Goal: Task Accomplishment & Management: Manage account settings

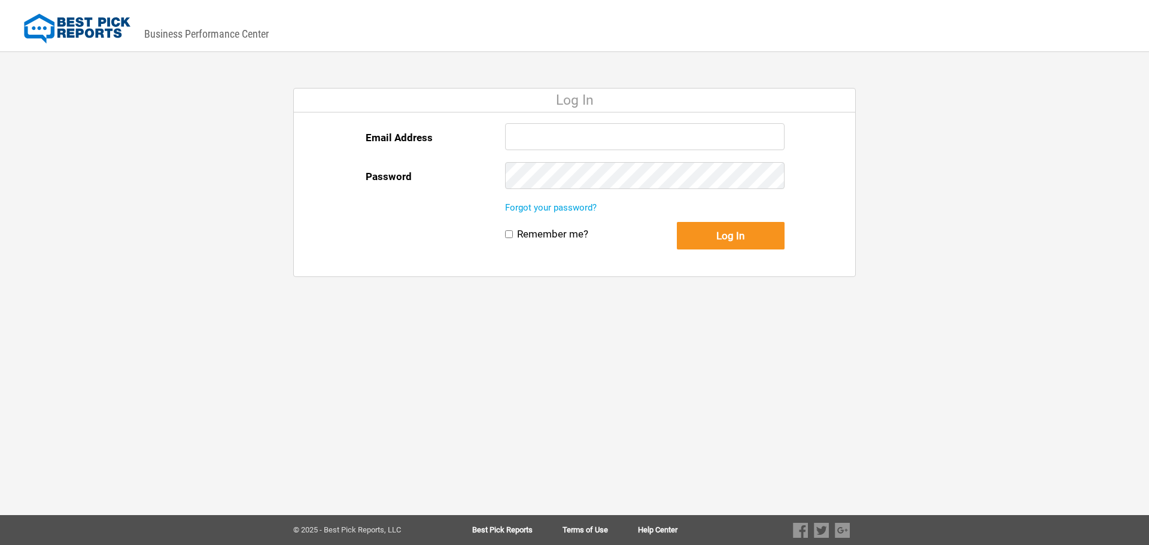
click at [588, 135] on input "Email Address" at bounding box center [644, 136] width 279 height 27
paste input "[EMAIL_ADDRESS][DOMAIN_NAME]"
type input "[EMAIL_ADDRESS][DOMAIN_NAME]"
drag, startPoint x: 731, startPoint y: 231, endPoint x: 783, endPoint y: 234, distance: 51.6
click at [732, 230] on button "Log In" at bounding box center [731, 236] width 108 height 28
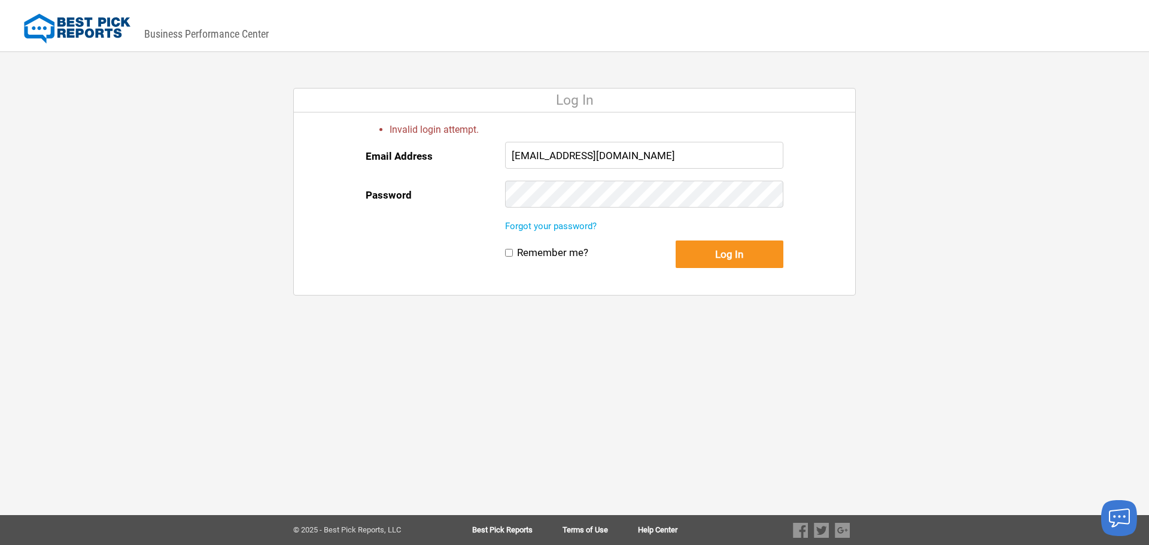
click at [675, 156] on input "[EMAIL_ADDRESS][DOMAIN_NAME]" at bounding box center [644, 155] width 278 height 27
type input "precisionaccounting@academyair.com"
click at [722, 256] on button "Log In" at bounding box center [730, 255] width 108 height 28
click at [662, 163] on input "precisionaccounting@academyair.com" at bounding box center [644, 155] width 278 height 27
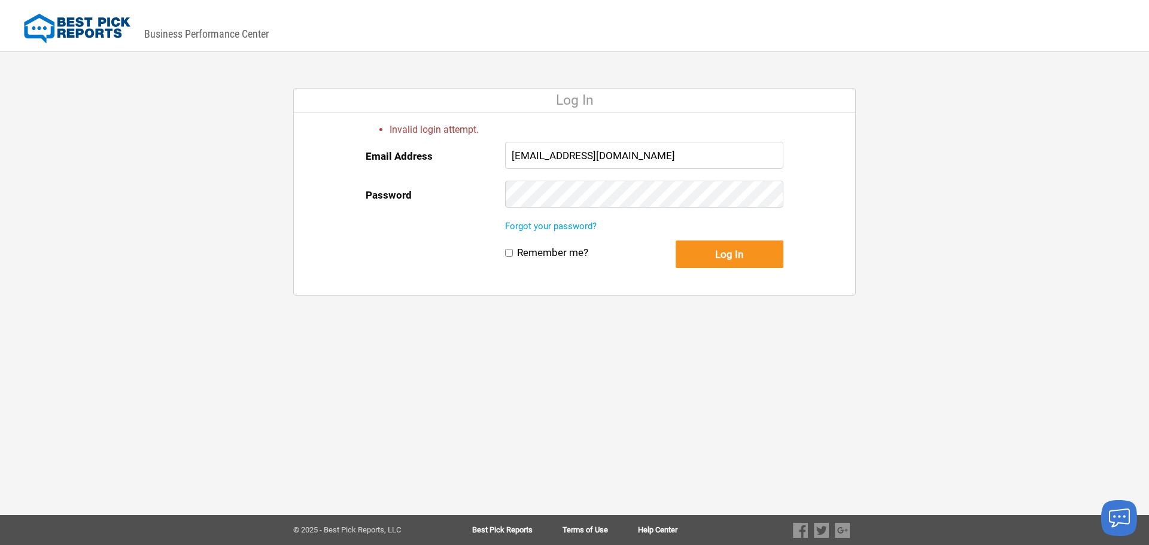
click at [662, 163] on input "precisionaccounting@academyair.com" at bounding box center [644, 155] width 278 height 27
paste input "stl"
type input "[EMAIL_ADDRESS][DOMAIN_NAME]"
click at [751, 258] on button "Log In" at bounding box center [730, 255] width 108 height 28
click at [546, 225] on link "Forgot your password?" at bounding box center [551, 226] width 92 height 11
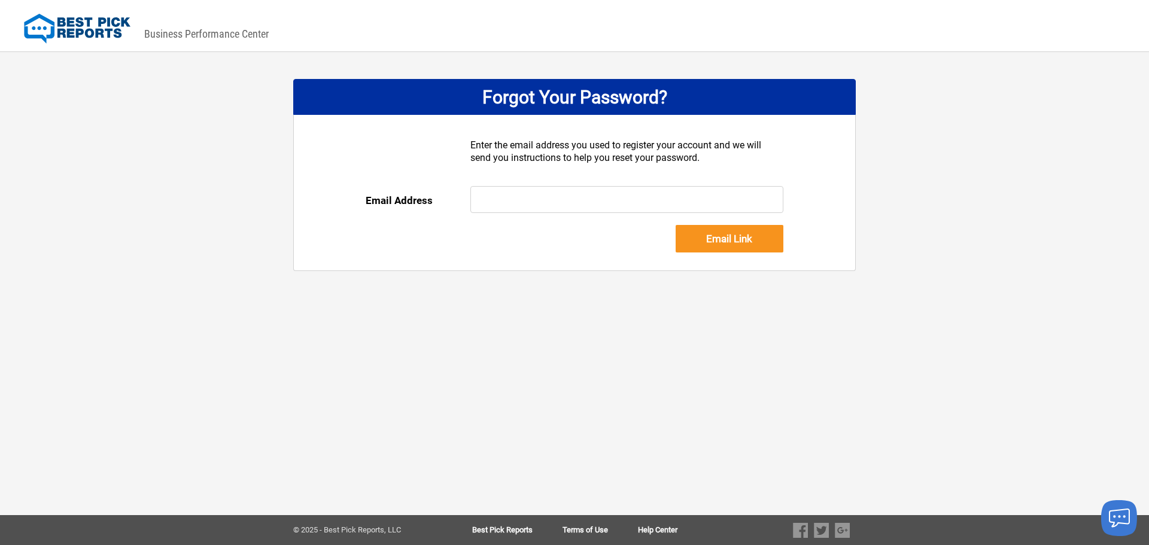
click at [595, 181] on div "Enter the email address you used to register your account and we will send you …" at bounding box center [627, 162] width 314 height 47
click at [602, 193] on input "text" at bounding box center [627, 199] width 314 height 27
paste input "precisionaccounting@academyairstl.com"
type input "precisionaccounting@academyairstl.com"
click at [754, 243] on input "Email Link" at bounding box center [730, 239] width 108 height 28
